Goal: Task Accomplishment & Management: Manage account settings

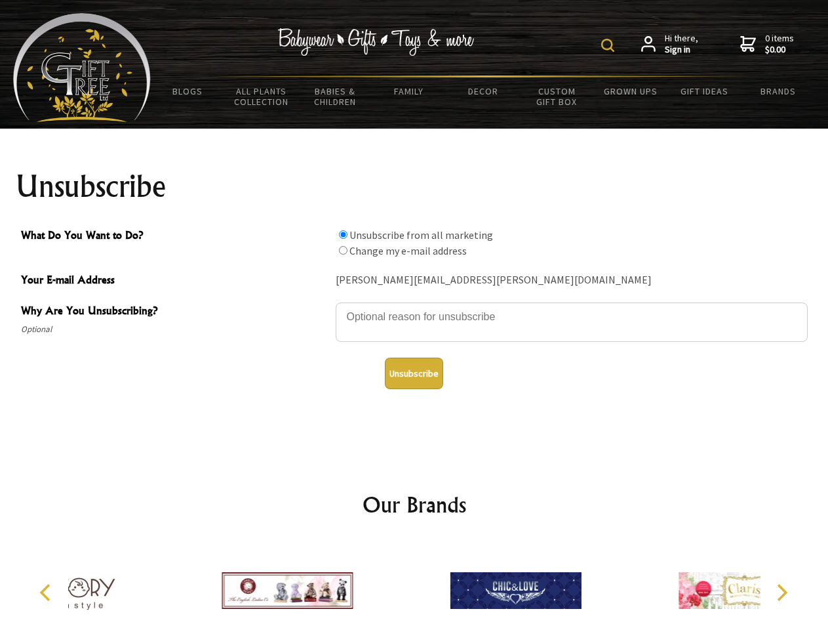
click at [610, 45] on img at bounding box center [607, 45] width 13 height 13
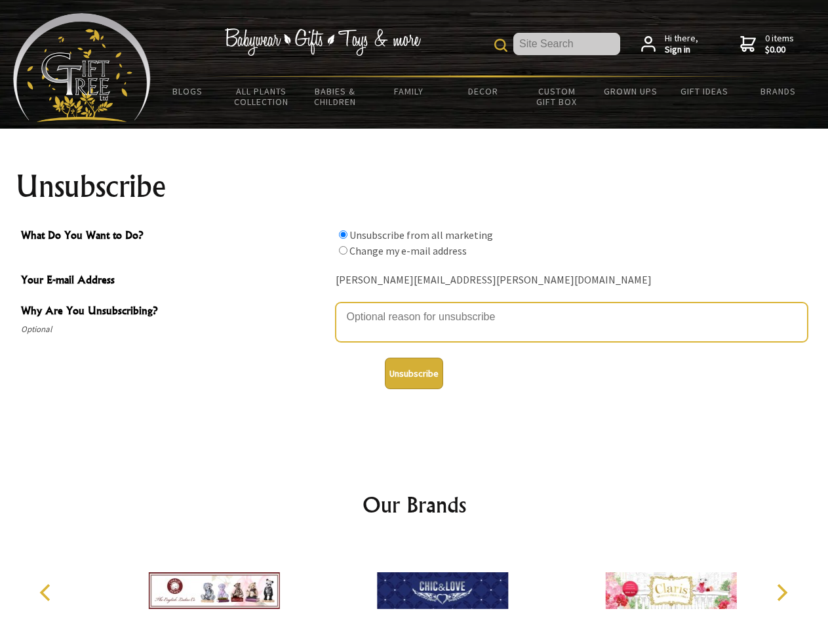
click at [414, 307] on textarea "Why Are You Unsubscribing?" at bounding box center [572, 321] width 472 height 39
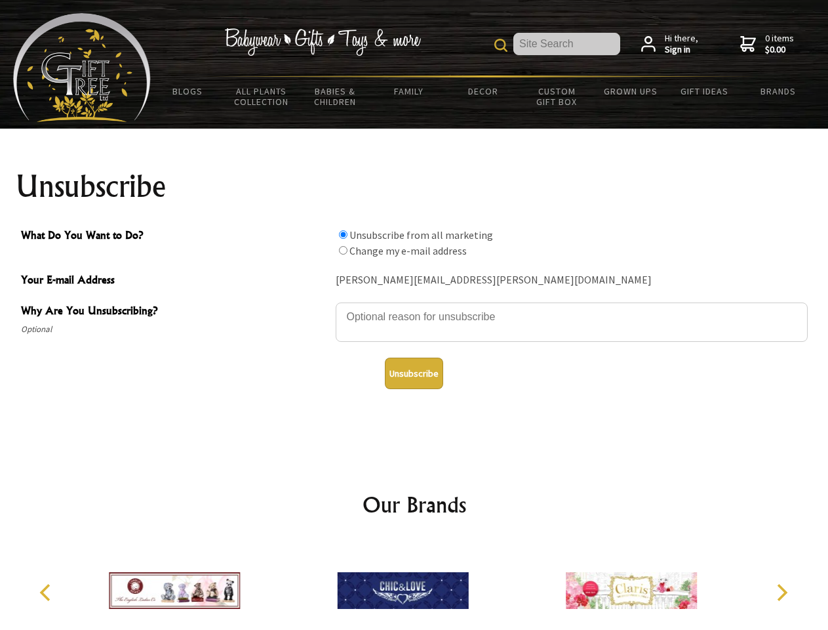
click at [343, 234] on input "What Do You Want to Do?" at bounding box center [343, 234] width 9 height 9
click at [343, 250] on input "What Do You Want to Do?" at bounding box center [343, 250] width 9 height 9
radio input "true"
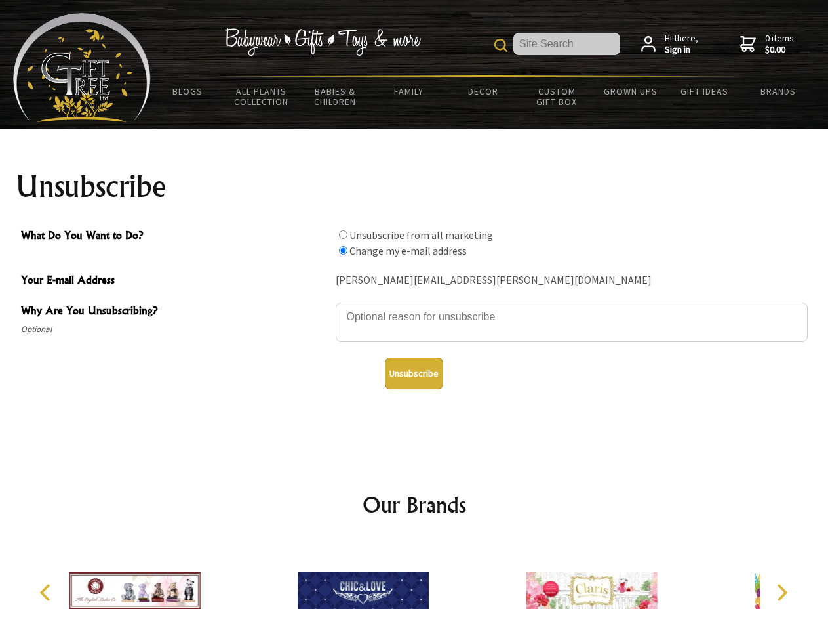
click at [414, 373] on button "Unsubscribe" at bounding box center [414, 372] width 58 height 31
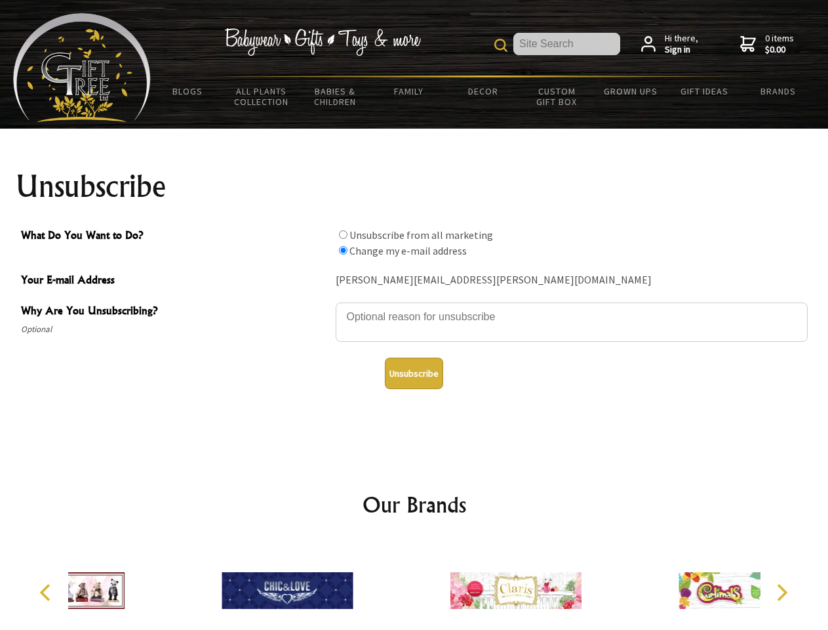
click at [414, 585] on div at bounding box center [516, 592] width 228 height 102
click at [47, 592] on icon "Previous" at bounding box center [46, 592] width 17 height 17
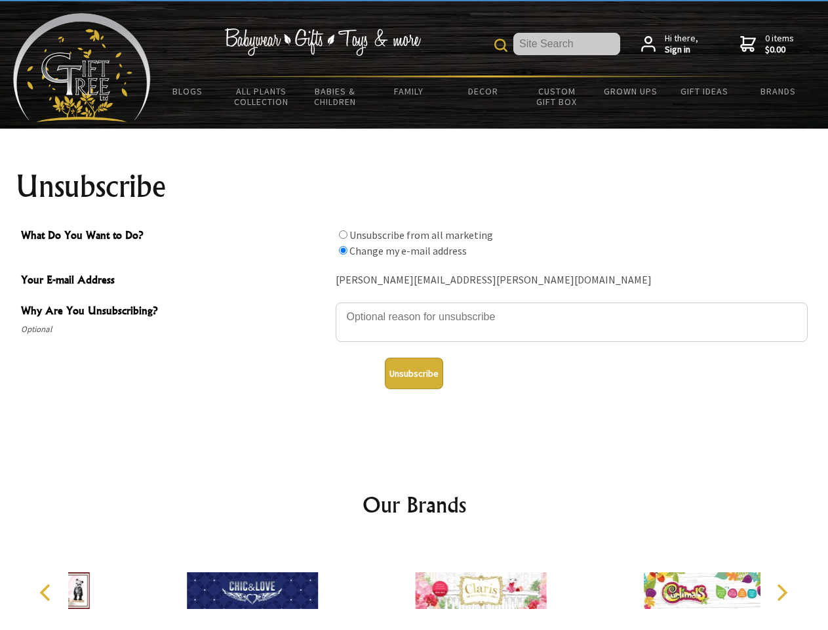
click at [782, 592] on icon "Next" at bounding box center [781, 592] width 17 height 17
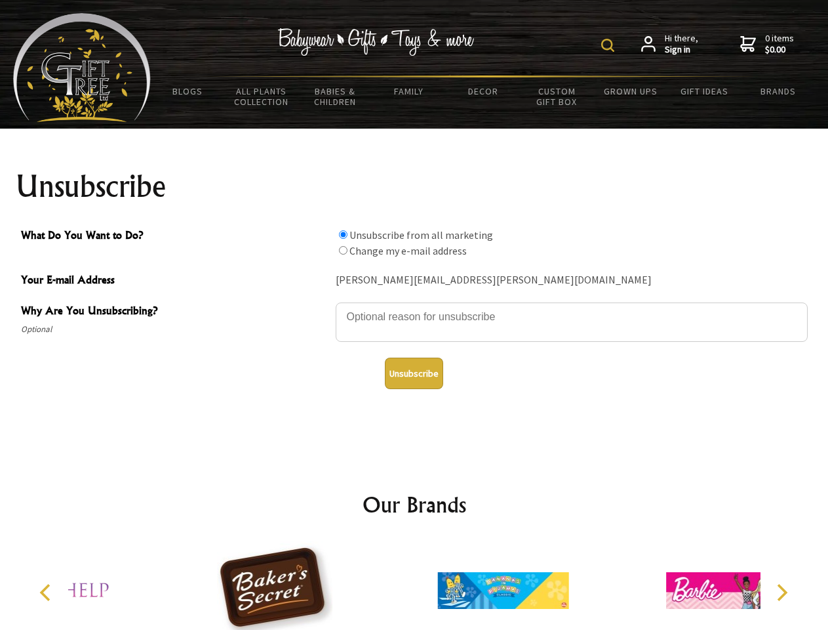
click at [610, 45] on img at bounding box center [607, 45] width 13 height 13
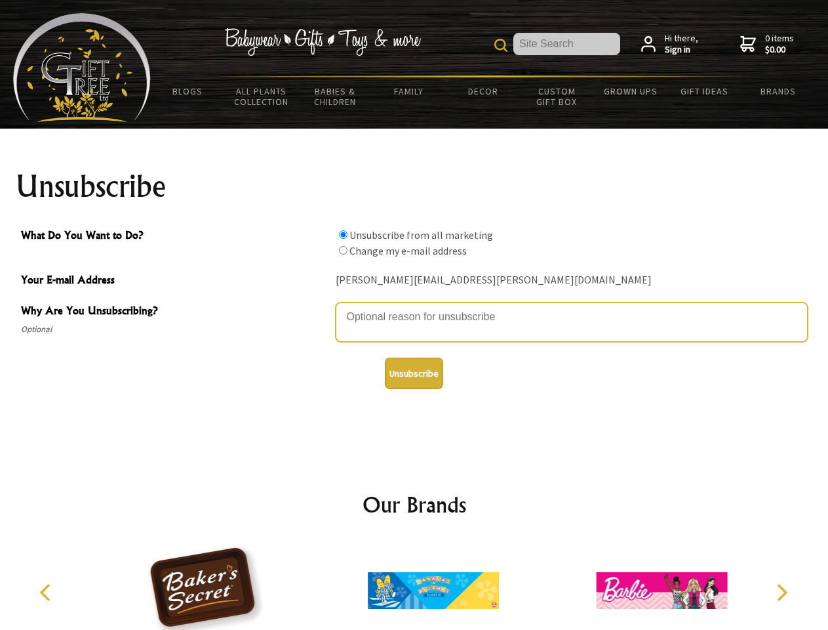
click at [414, 307] on textarea "Why Are You Unsubscribing?" at bounding box center [572, 321] width 472 height 39
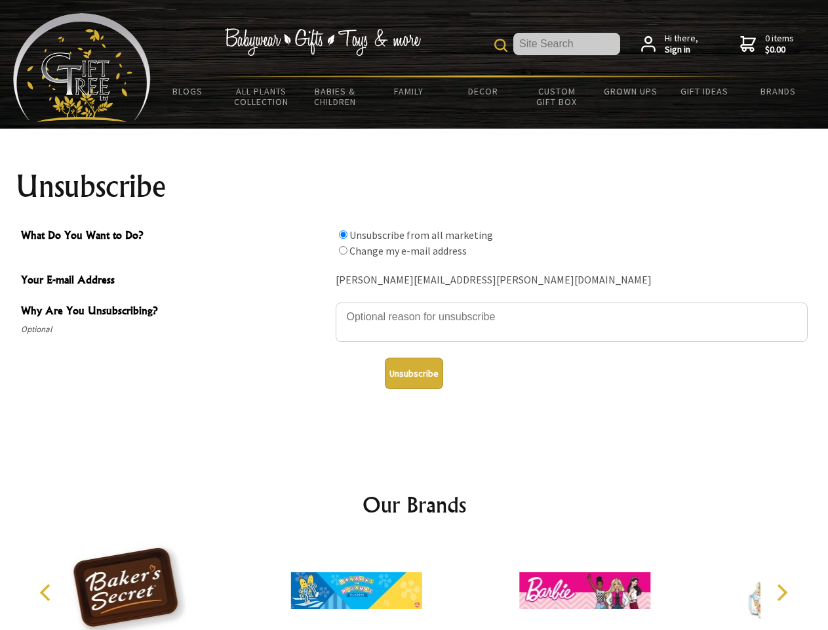
click at [343, 234] on input "What Do You Want to Do?" at bounding box center [343, 234] width 9 height 9
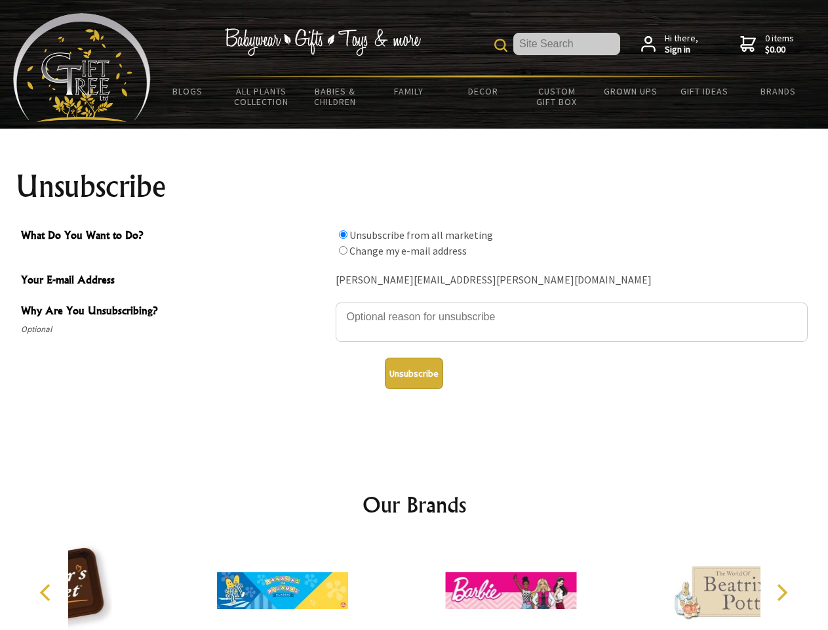
click at [343, 250] on input "What Do You Want to Do?" at bounding box center [343, 250] width 9 height 9
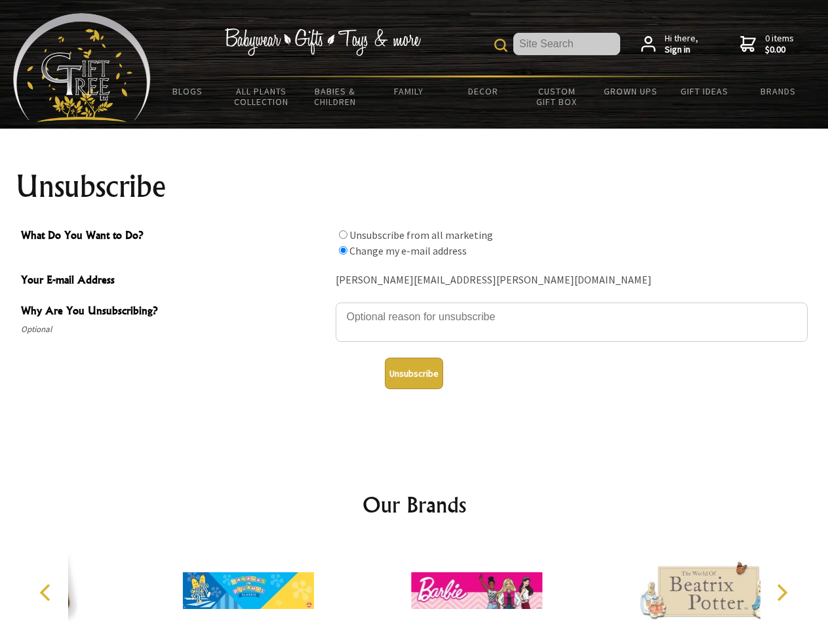
radio input "true"
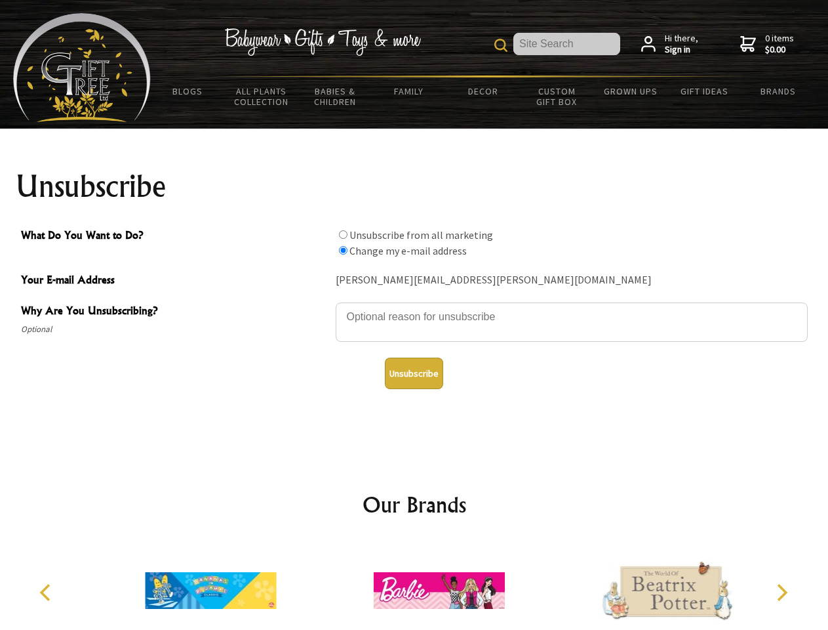
click at [414, 373] on button "Unsubscribe" at bounding box center [414, 372] width 58 height 31
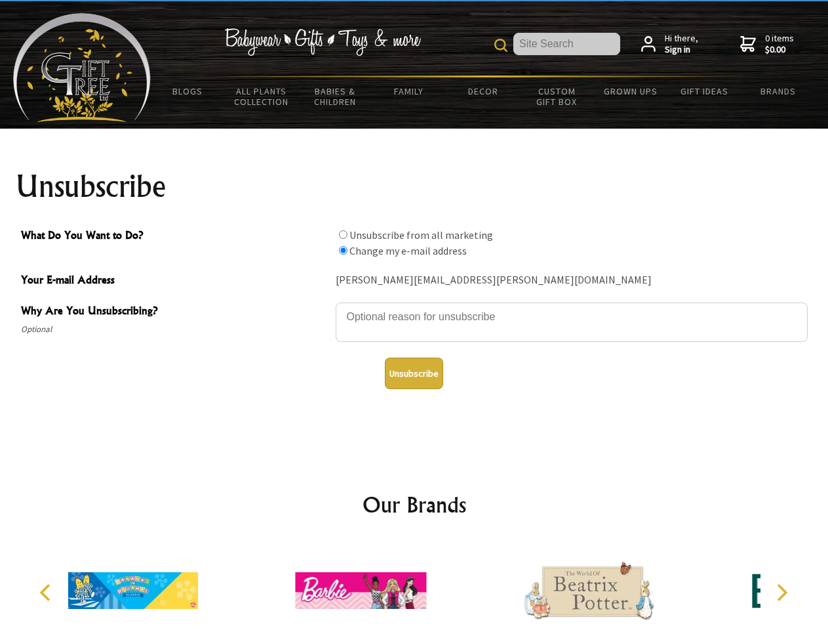
click at [47, 592] on icon "Previous" at bounding box center [46, 592] width 17 height 17
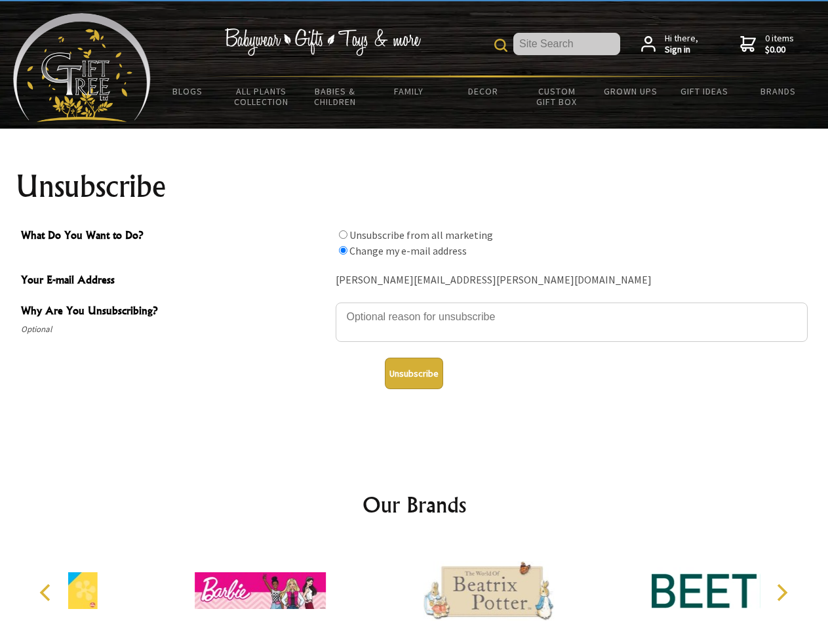
click at [782, 592] on icon "Next" at bounding box center [781, 592] width 17 height 17
